Goal: Check status: Check status

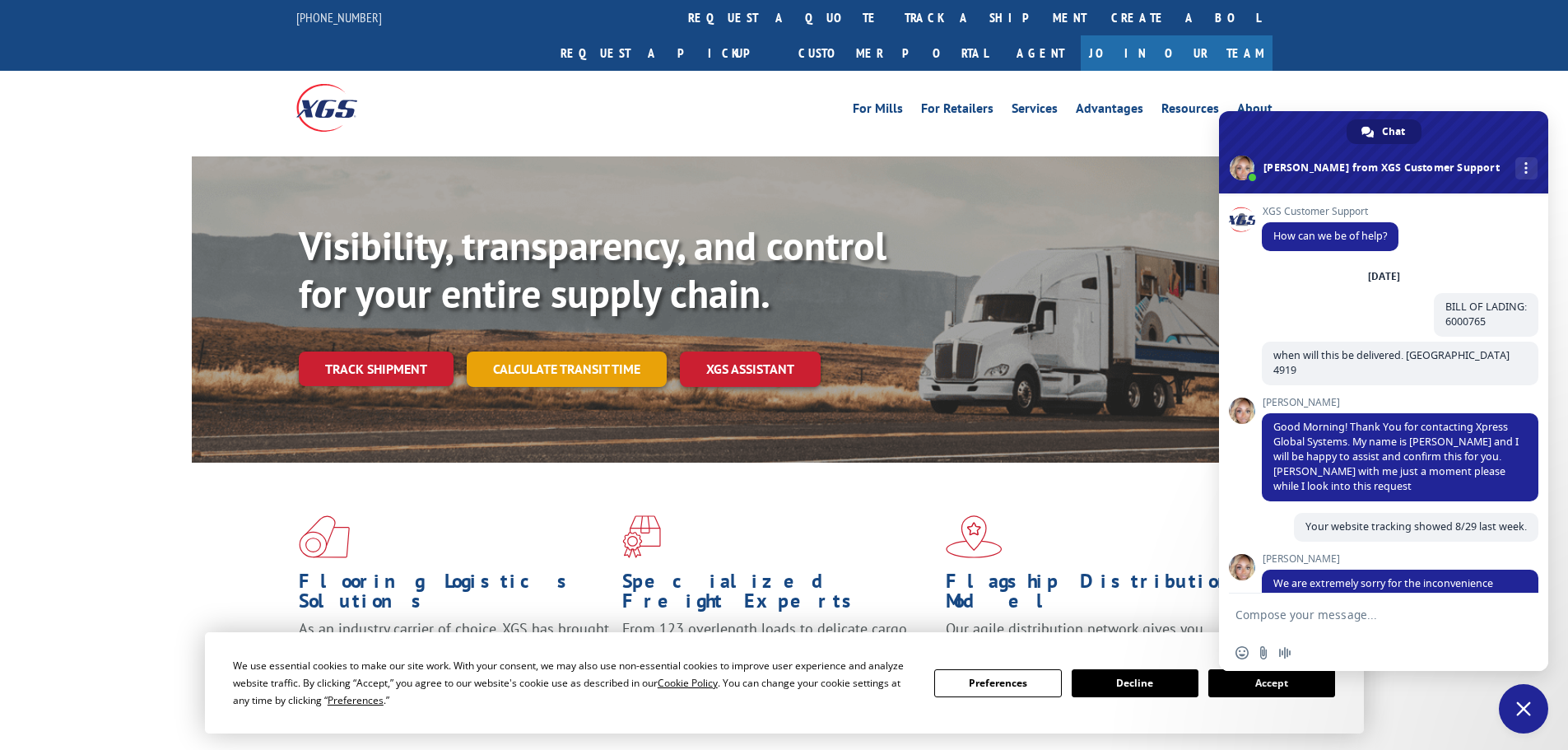
click at [594, 352] on link "Calculate transit time" at bounding box center [566, 369] width 200 height 35
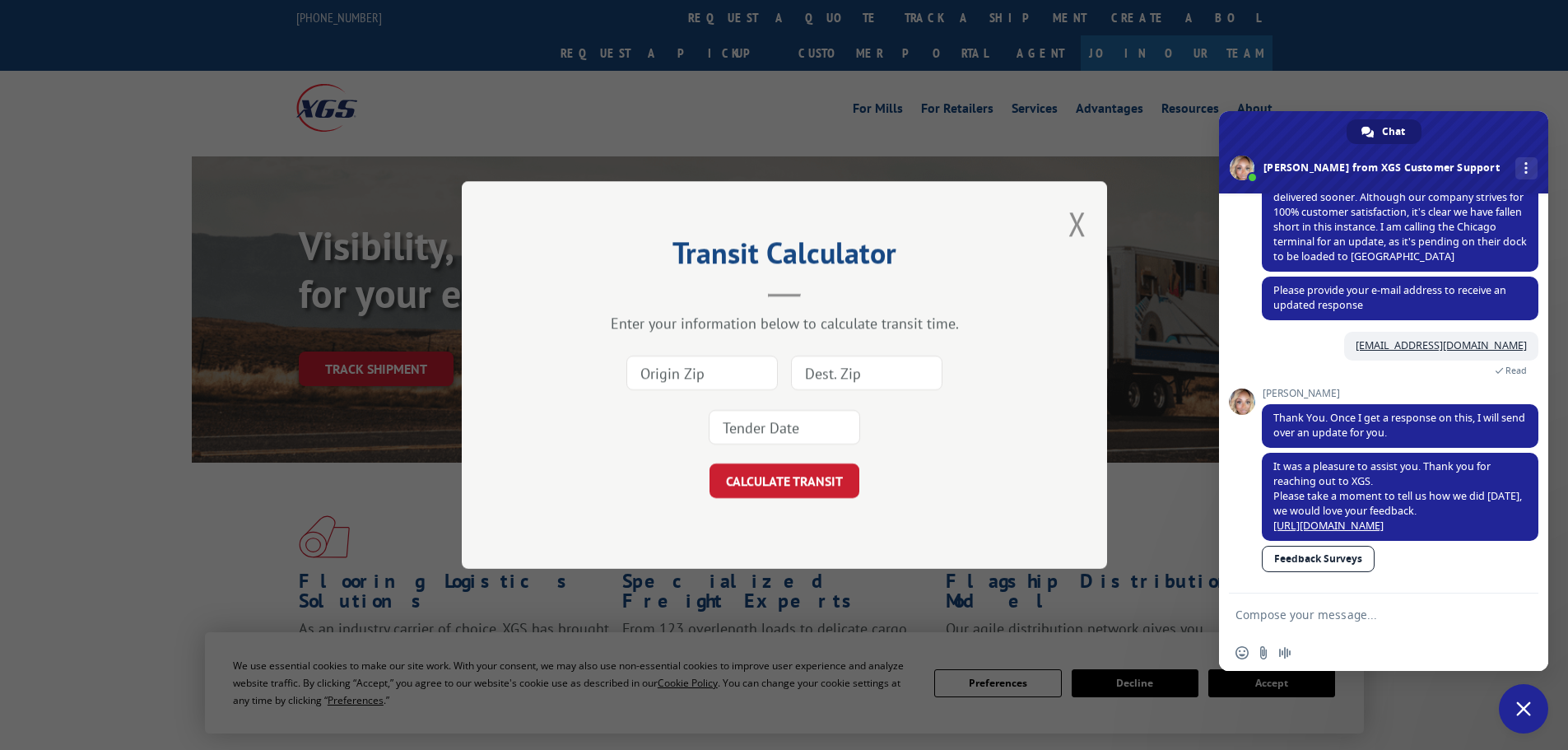
click at [367, 339] on div "Transit Calculator Enter your information below to calculate transit time. CALC…" at bounding box center [784, 375] width 1568 height 750
click at [1077, 215] on button "Close modal" at bounding box center [1077, 223] width 18 height 44
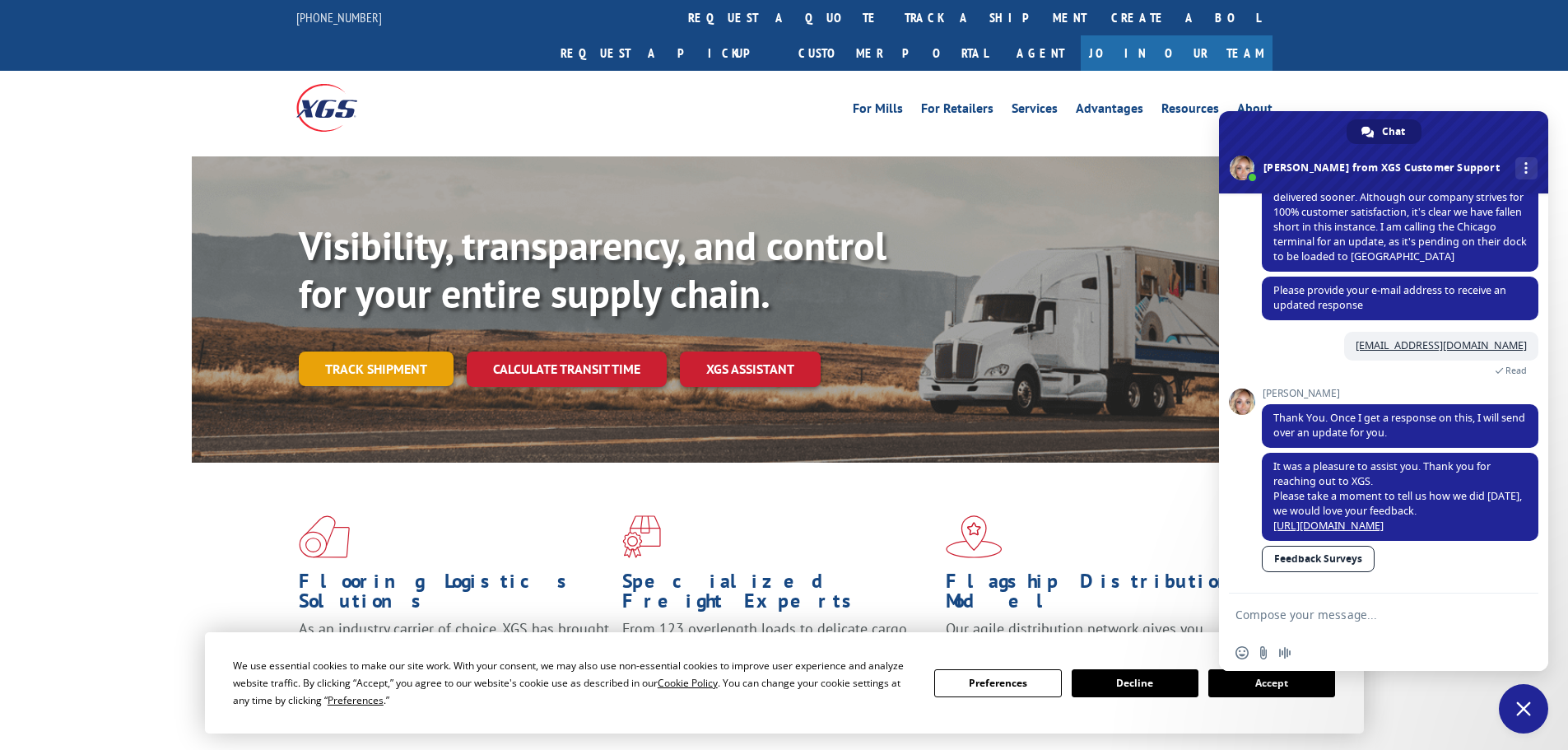
click at [352, 352] on link "Track shipment" at bounding box center [376, 368] width 155 height 34
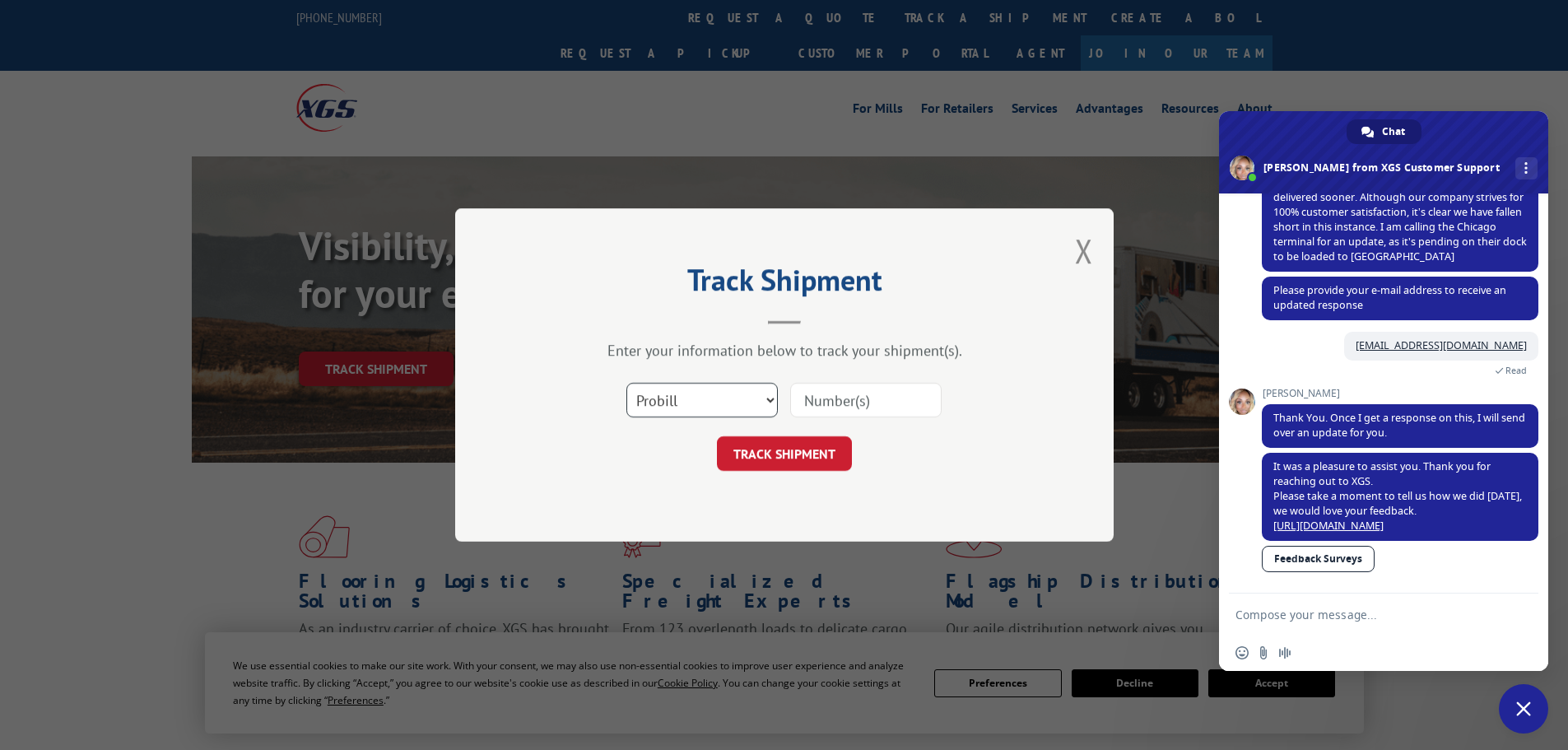
click at [692, 403] on select "Select category... Probill BOL PO" at bounding box center [702, 399] width 152 height 34
select select "bol"
click at [626, 383] on select "Select category... Probill BOL PO" at bounding box center [702, 399] width 152 height 34
paste input "5140812"
type input "5140812"
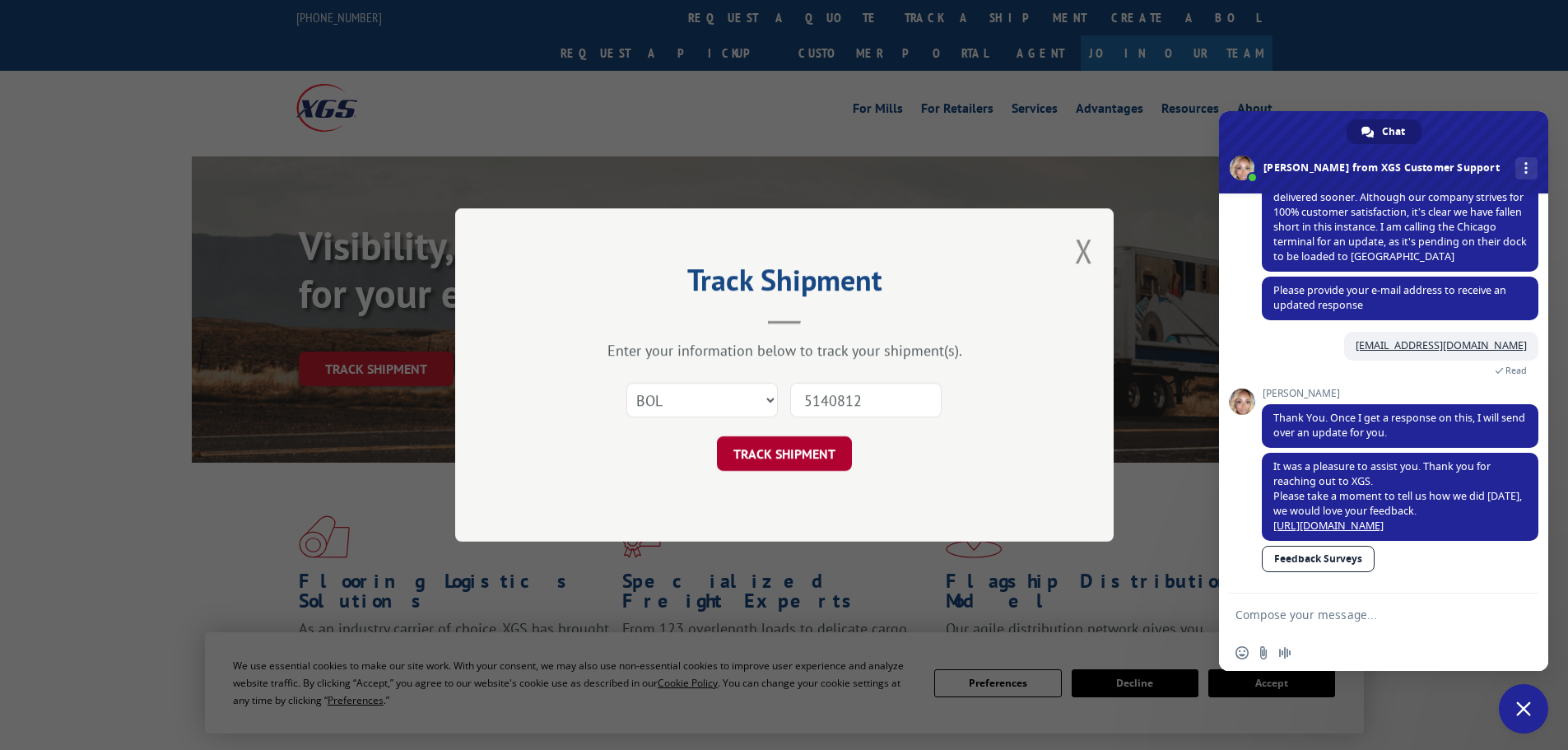
click at [801, 456] on button "TRACK SHIPMENT" at bounding box center [784, 453] width 135 height 34
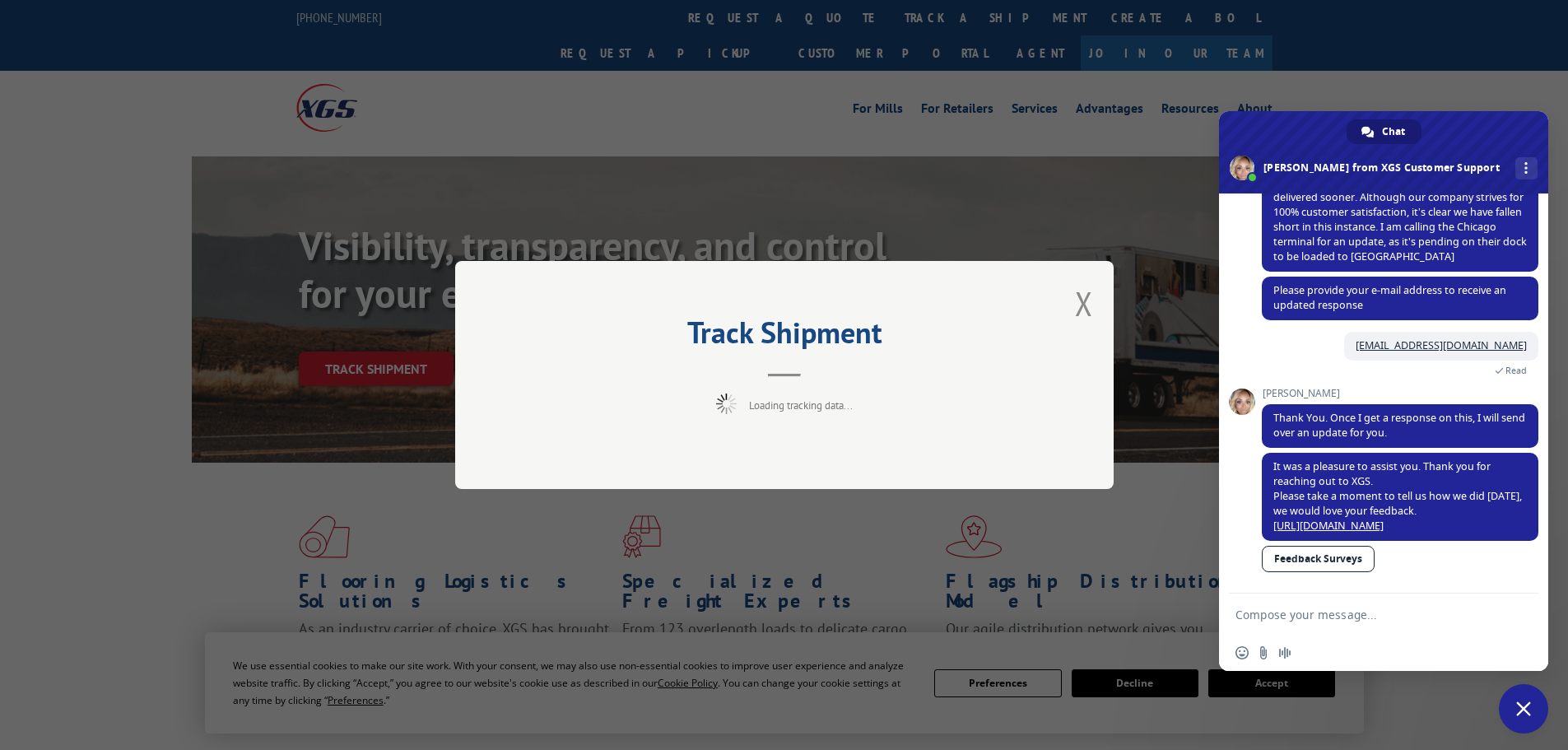
click at [1523, 707] on span "Close chat" at bounding box center [1524, 709] width 15 height 15
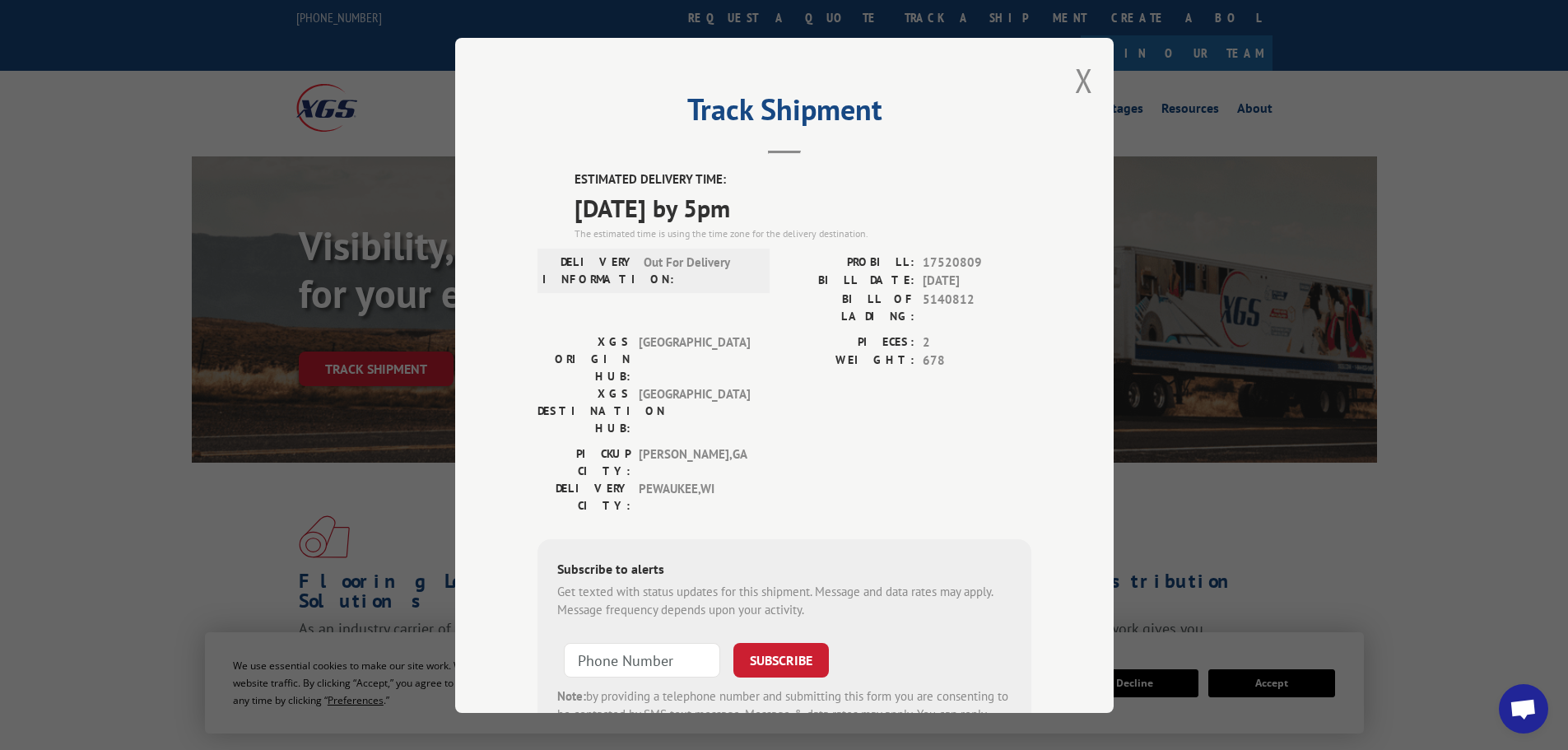
drag, startPoint x: 558, startPoint y: 183, endPoint x: 855, endPoint y: 204, distance: 297.7
click at [855, 204] on div "ESTIMATED DELIVERY TIME: 09/05/2025 by 5pm The estimated time is using the time…" at bounding box center [784, 465] width 494 height 592
copy div "ESTIMATED DELIVERY TIME: 09/05/2025 by 5pm"
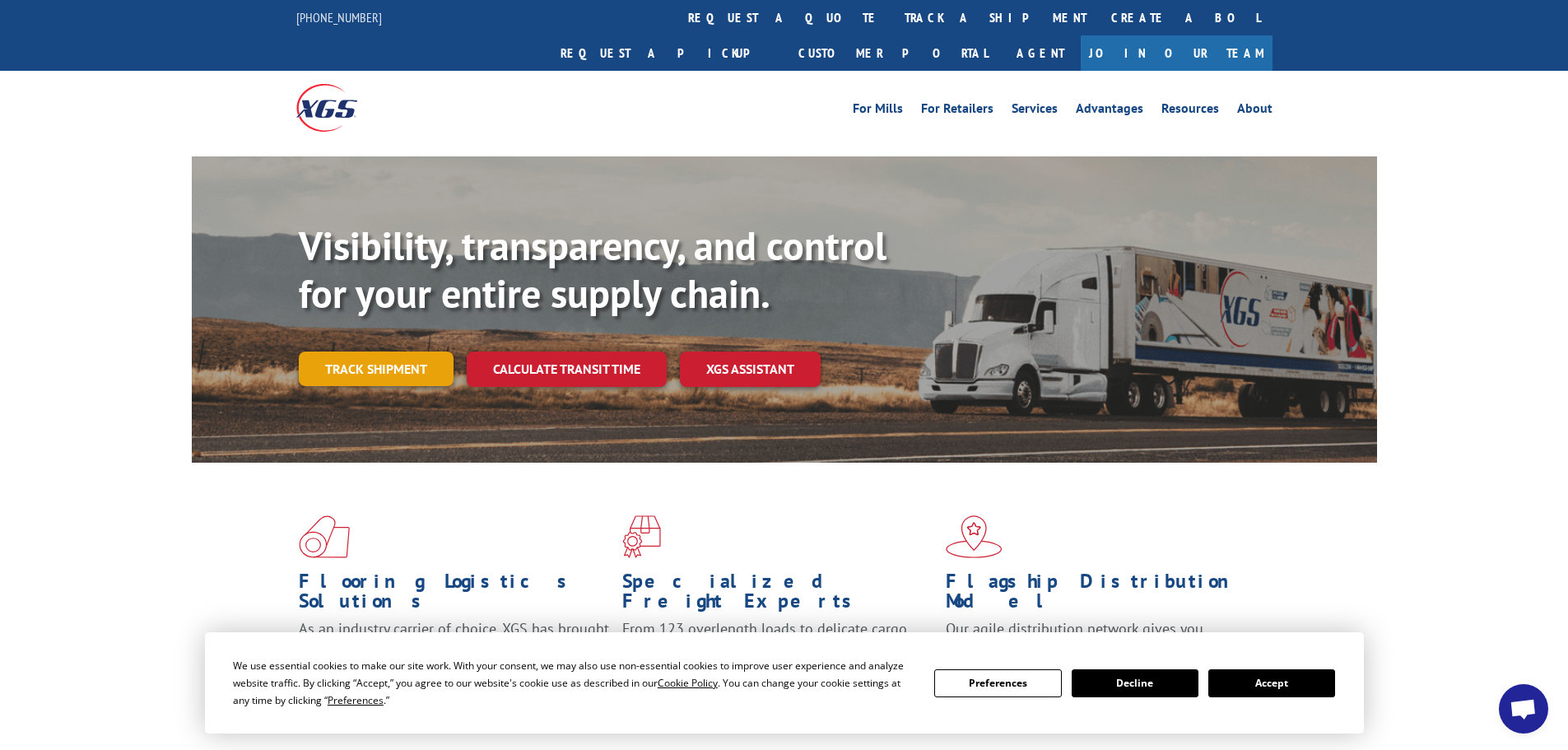
scroll to position [430, 0]
click at [350, 352] on link "Track shipment" at bounding box center [376, 368] width 155 height 34
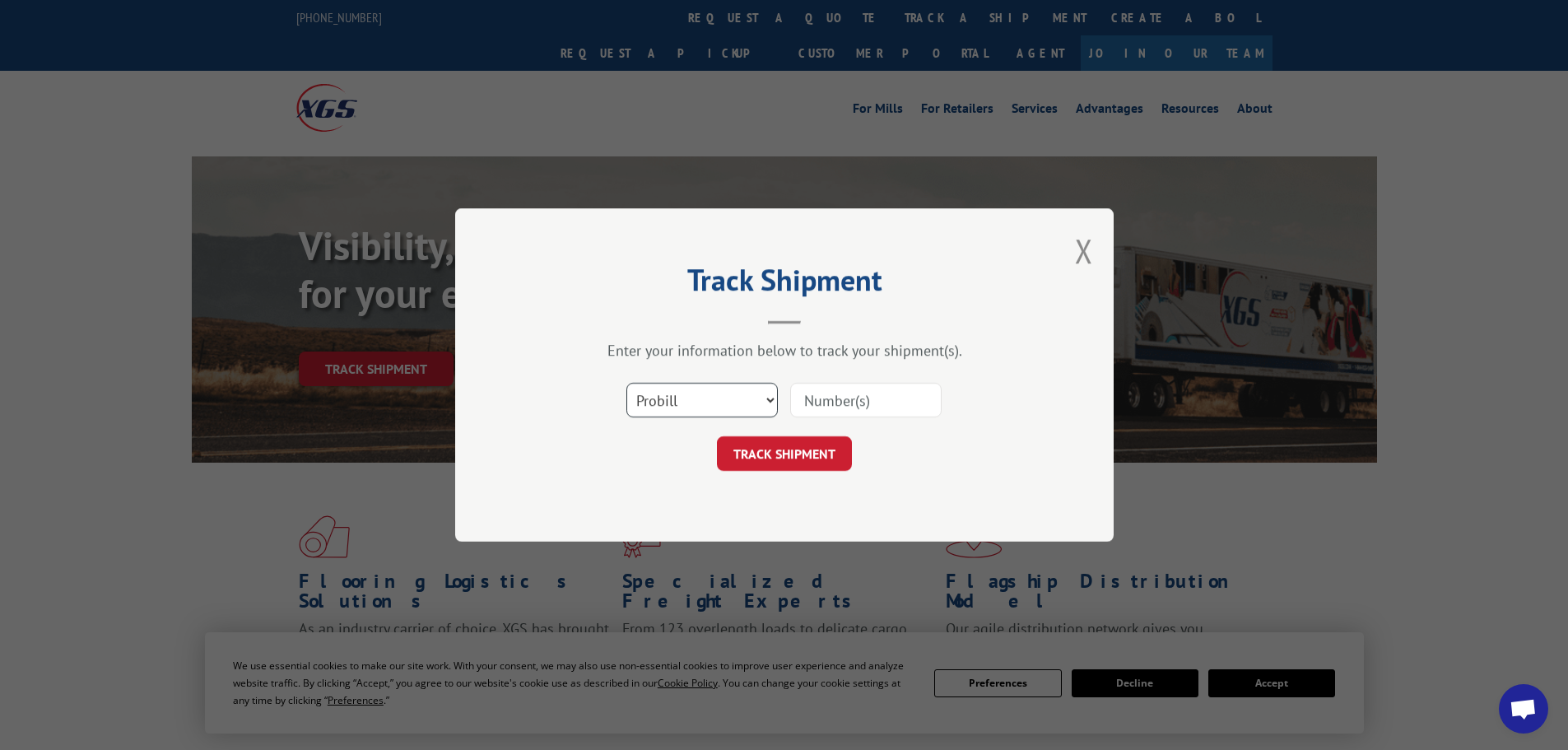
click at [691, 389] on select "Select category... Probill BOL PO" at bounding box center [702, 399] width 152 height 34
select select "bol"
click at [626, 383] on select "Select category... Probill BOL PO" at bounding box center [702, 399] width 152 height 34
click at [828, 397] on input at bounding box center [866, 399] width 152 height 34
paste input "6008644"
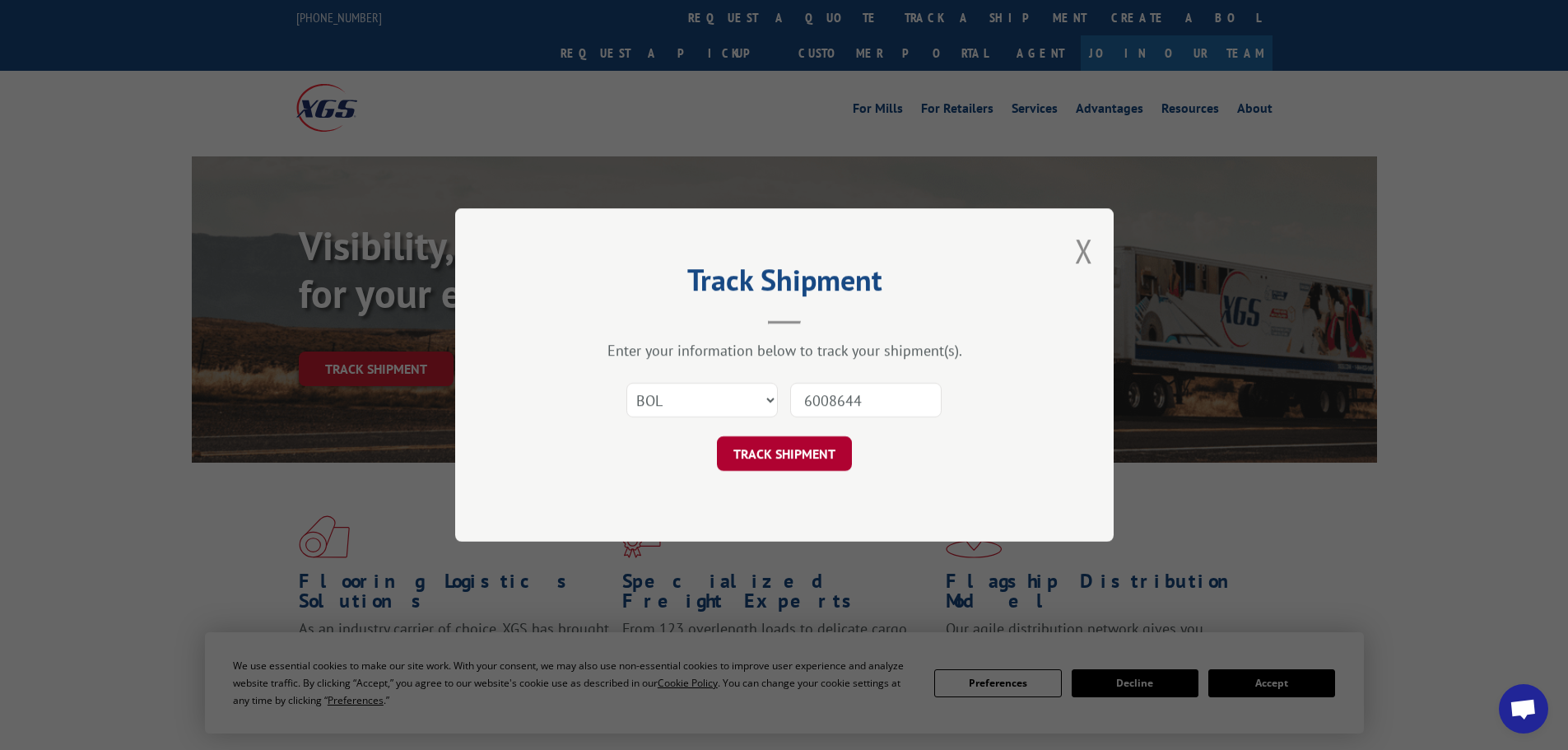
type input "6008644"
click at [767, 449] on button "TRACK SHIPMENT" at bounding box center [784, 453] width 135 height 34
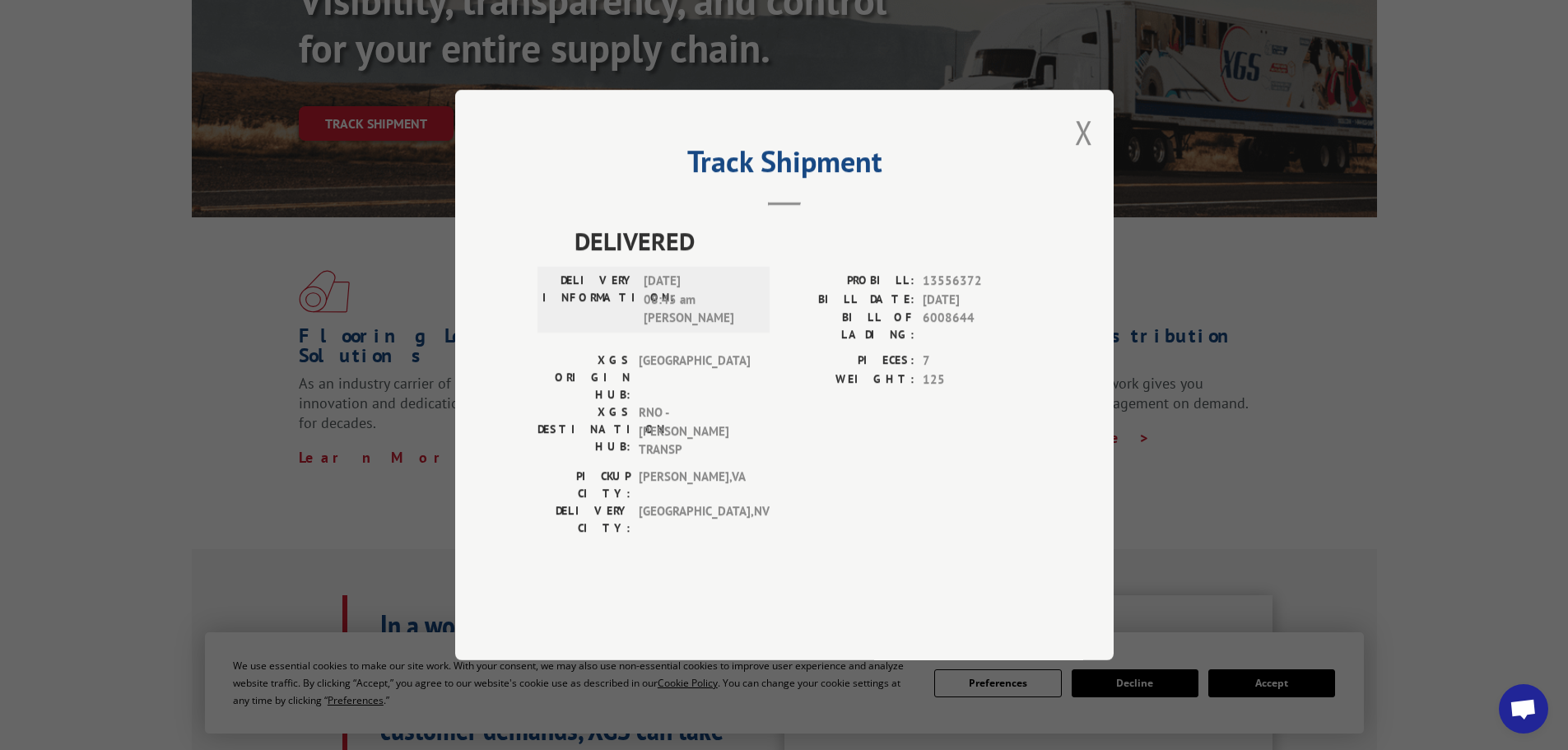
scroll to position [247, 0]
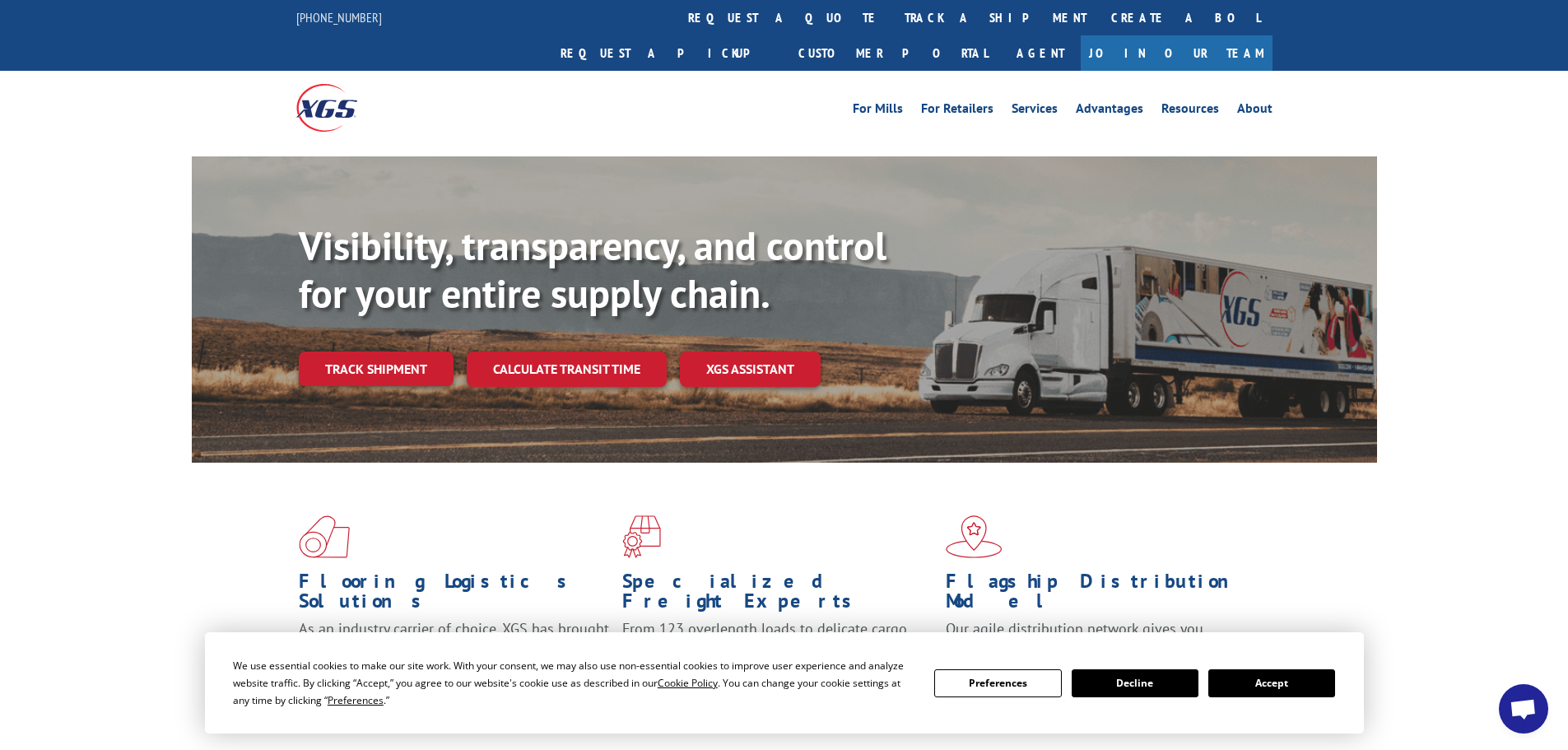
scroll to position [430, 0]
click at [381, 352] on link "Track shipment" at bounding box center [376, 368] width 155 height 34
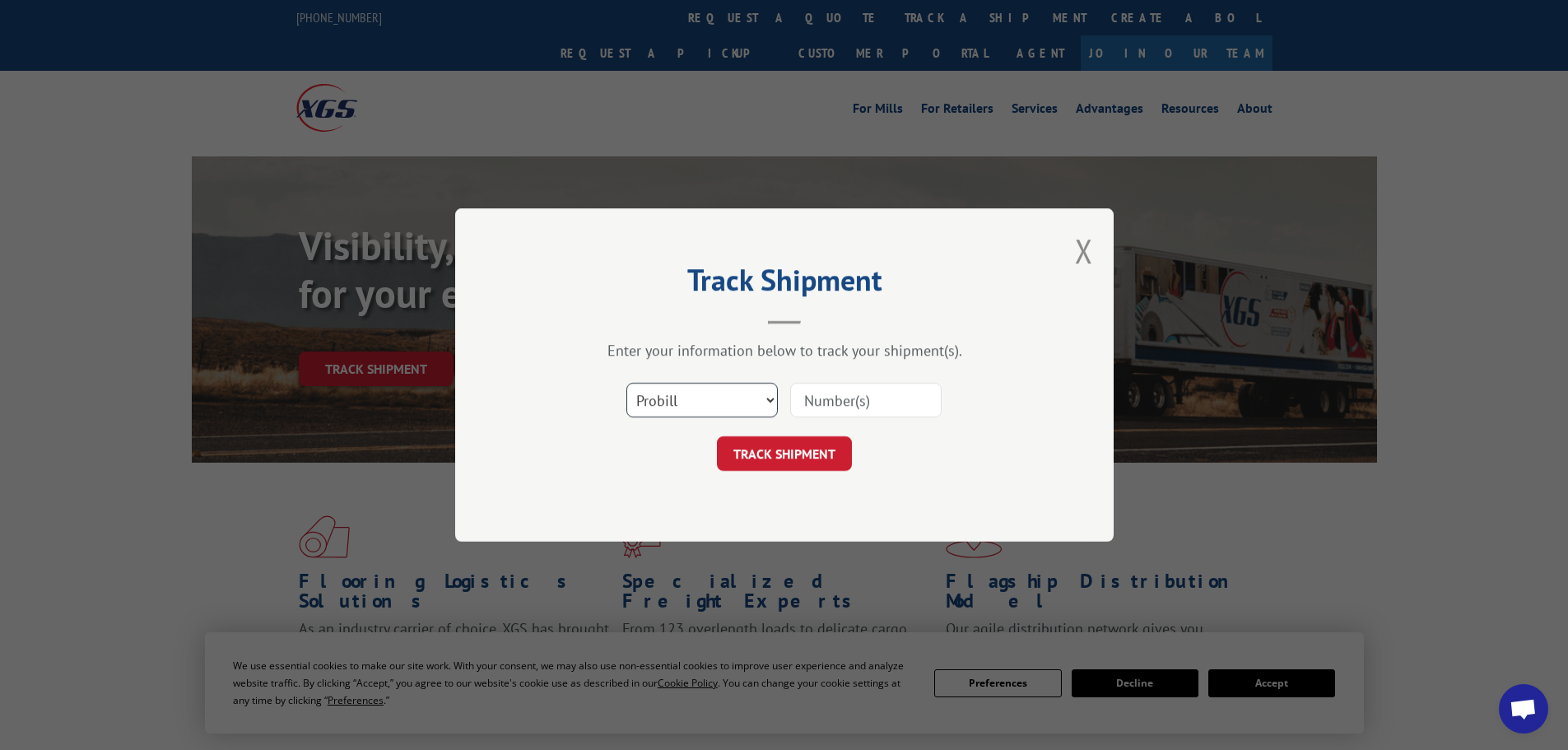
click at [649, 404] on select "Select category... Probill BOL PO" at bounding box center [702, 399] width 152 height 34
select select "bol"
click at [626, 383] on select "Select category... Probill BOL PO" at bounding box center [702, 399] width 152 height 34
click at [844, 402] on input at bounding box center [866, 399] width 152 height 34
paste input "6005313"
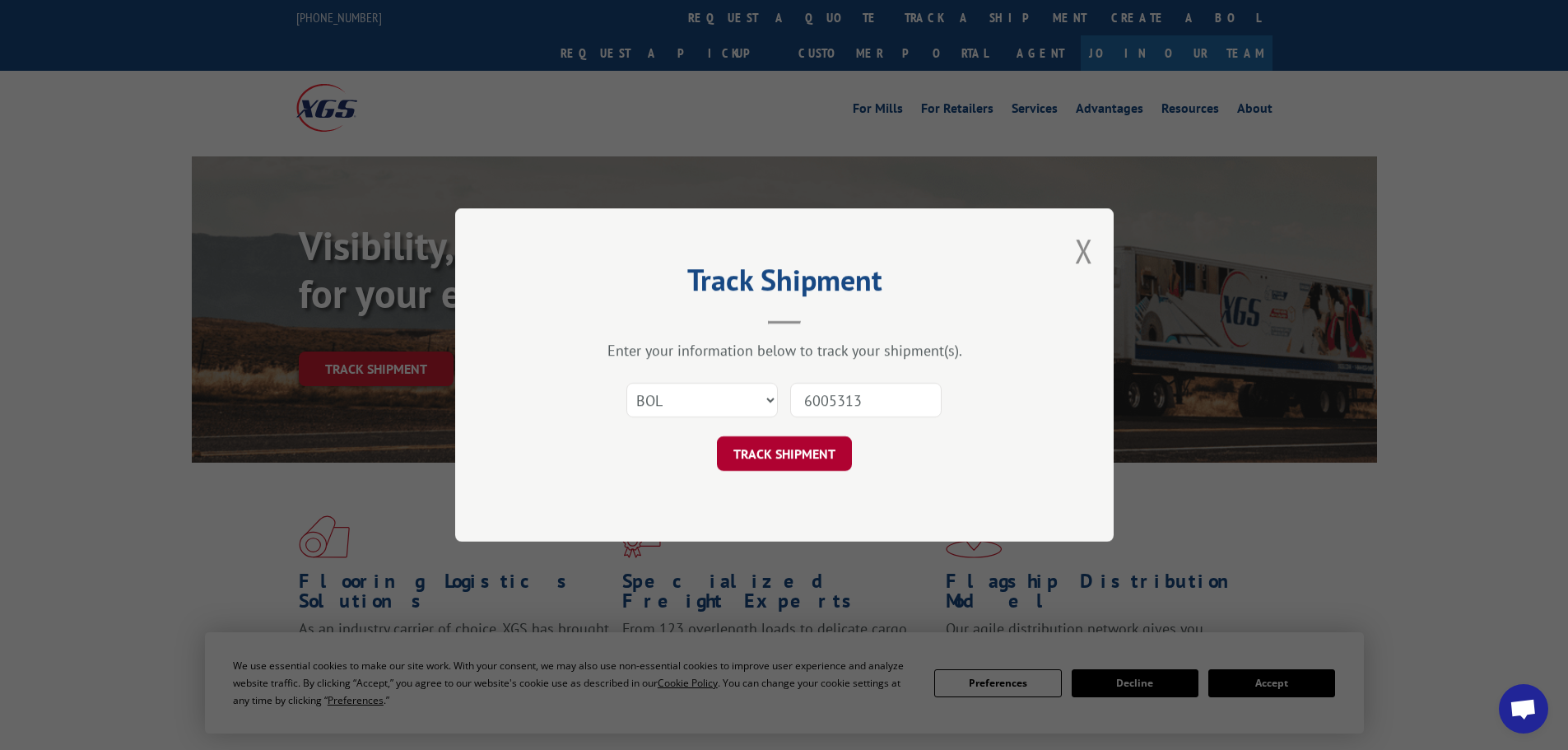
type input "6005313"
click at [753, 459] on button "TRACK SHIPMENT" at bounding box center [784, 453] width 135 height 34
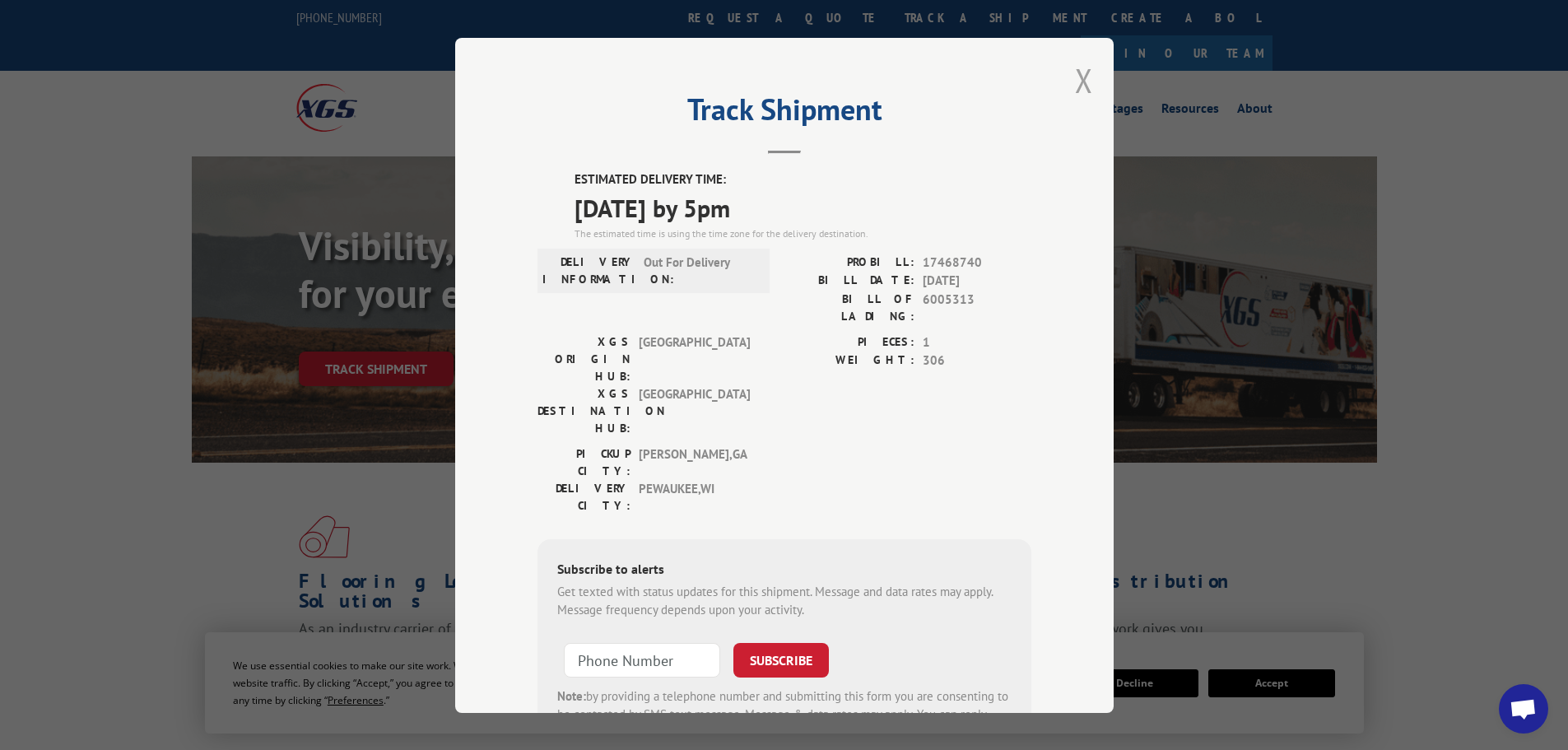
click at [1078, 80] on button "Close modal" at bounding box center [1084, 80] width 18 height 44
